Goal: Information Seeking & Learning: Learn about a topic

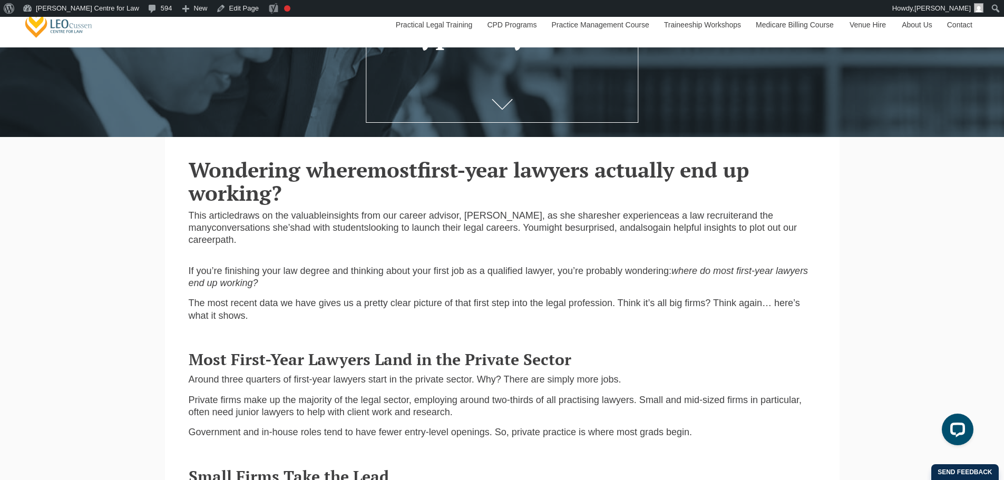
scroll to position [175, 0]
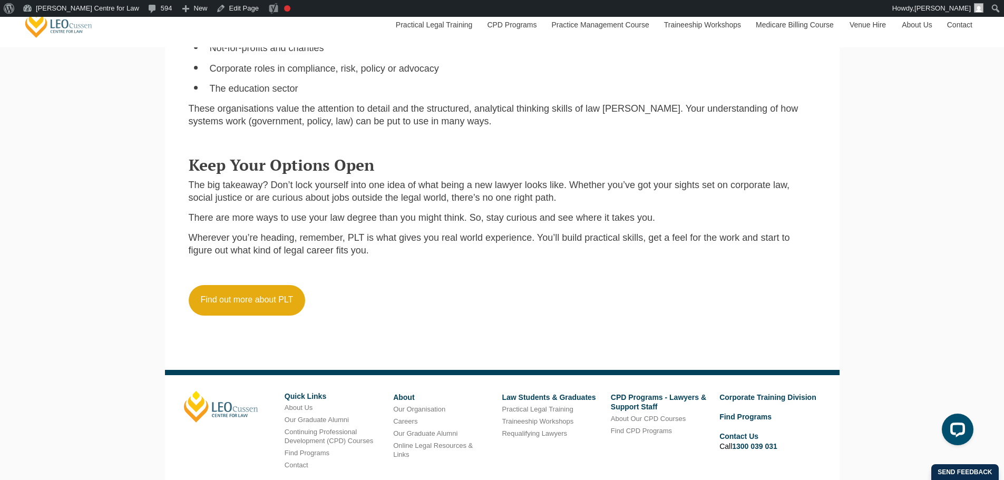
scroll to position [1447, 0]
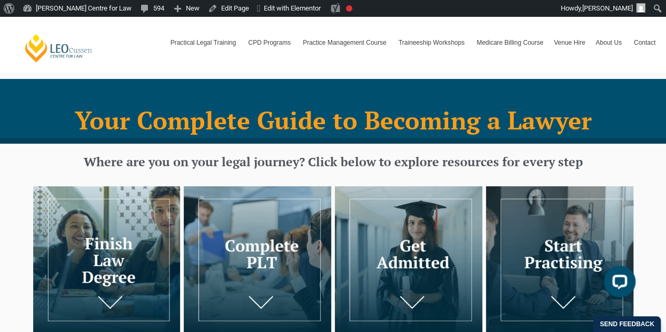
scroll to position [175, 0]
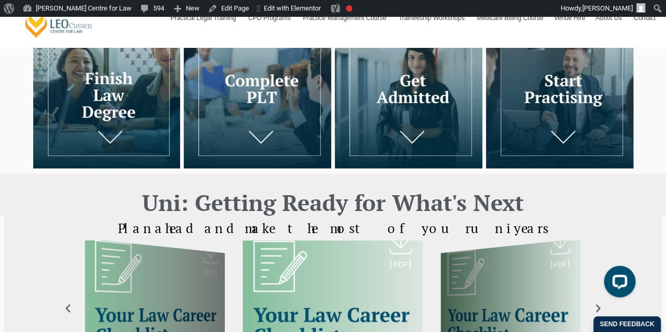
click at [250, 123] on img at bounding box center [258, 95] width 148 height 148
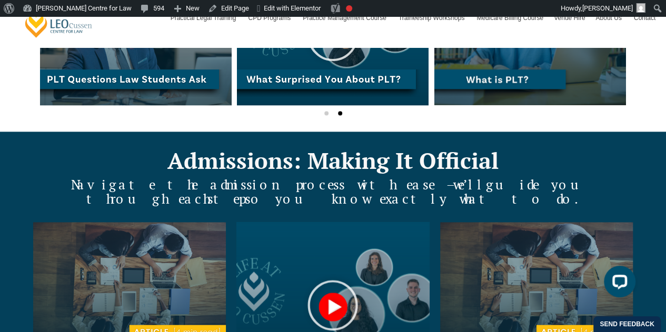
scroll to position [878, 0]
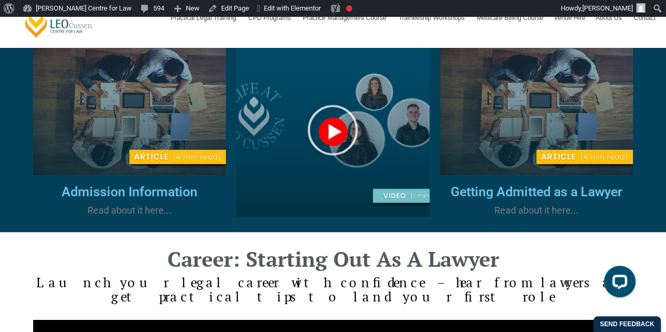
drag, startPoint x: 132, startPoint y: 192, endPoint x: 523, endPoint y: 231, distance: 392.3
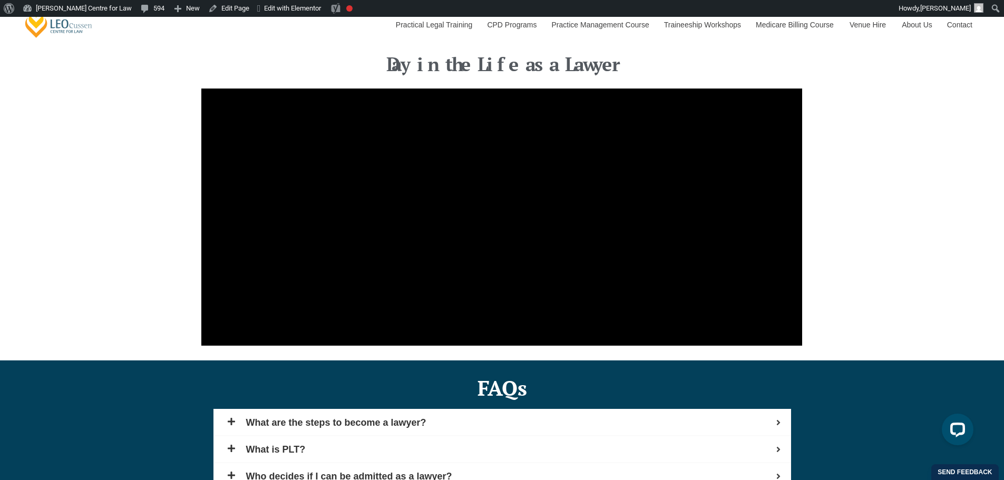
scroll to position [1756, 0]
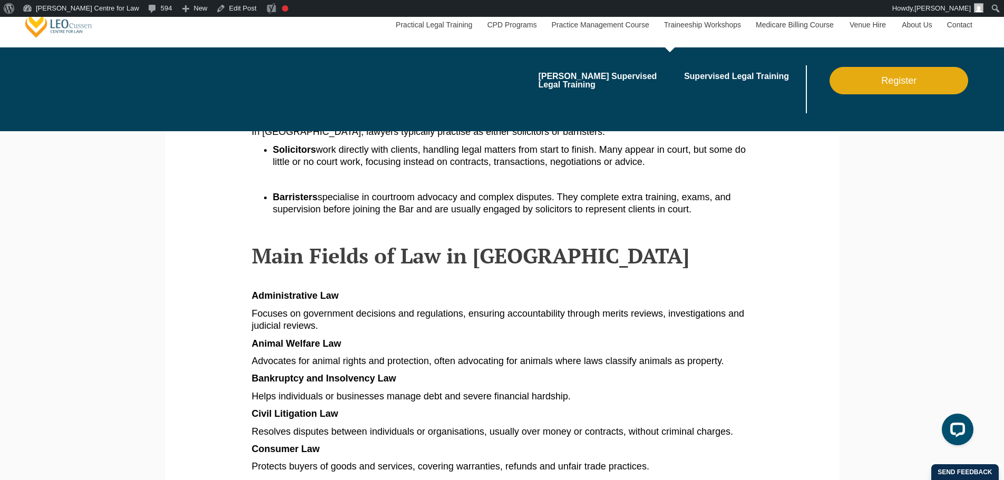
scroll to position [351, 0]
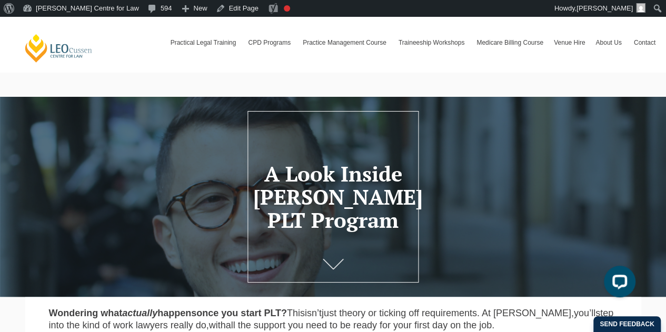
scroll to position [175, 0]
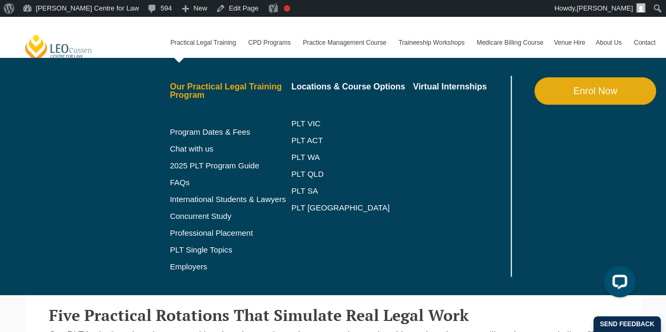
click at [204, 89] on link "Our Practical Legal Training Program" at bounding box center [231, 91] width 122 height 17
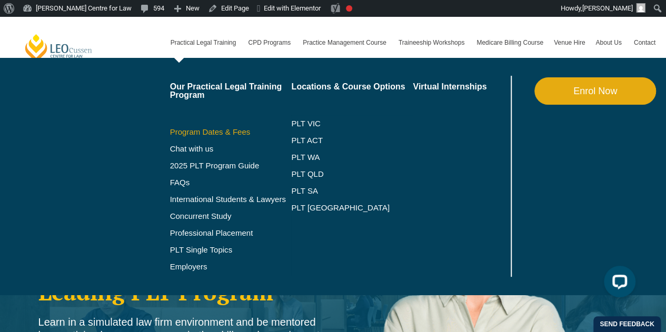
click at [202, 131] on link "Program Dates & Fees" at bounding box center [231, 132] width 122 height 8
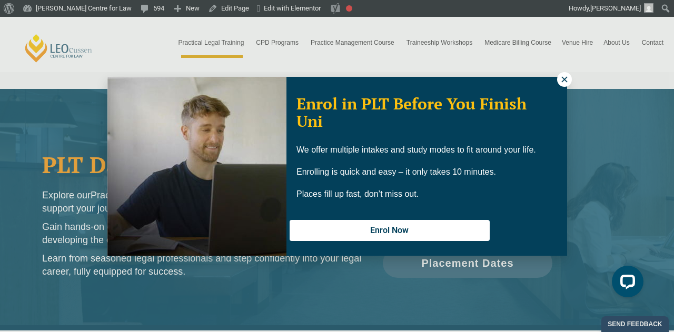
click at [567, 78] on icon at bounding box center [564, 79] width 9 height 9
